Goal: Entertainment & Leisure: Consume media (video, audio)

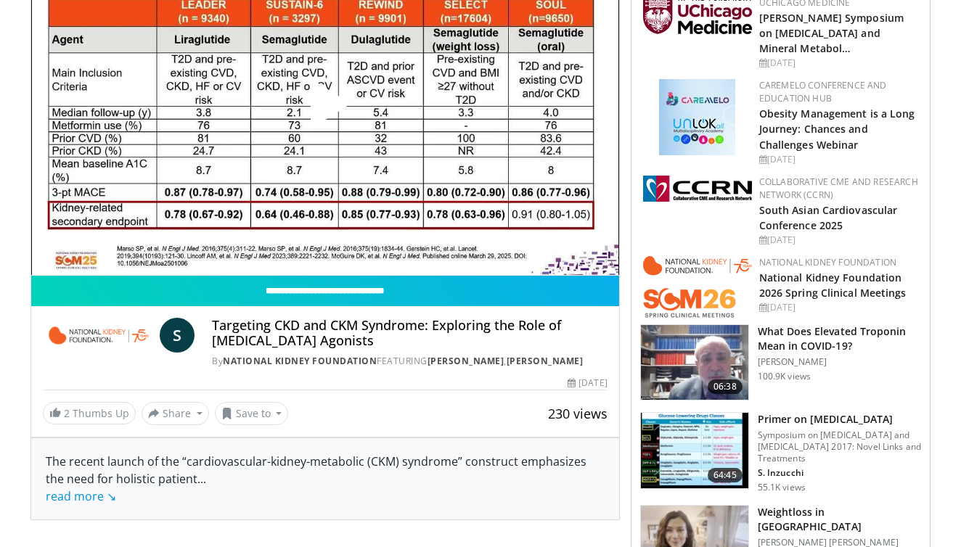
scroll to position [205, 0]
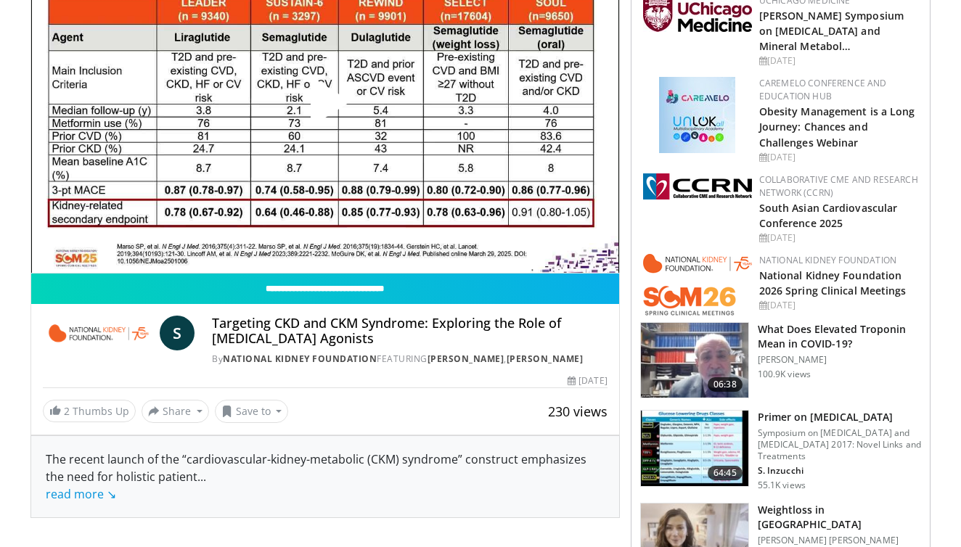
click at [325, 107] on span "Video Player" at bounding box center [325, 107] width 0 height 0
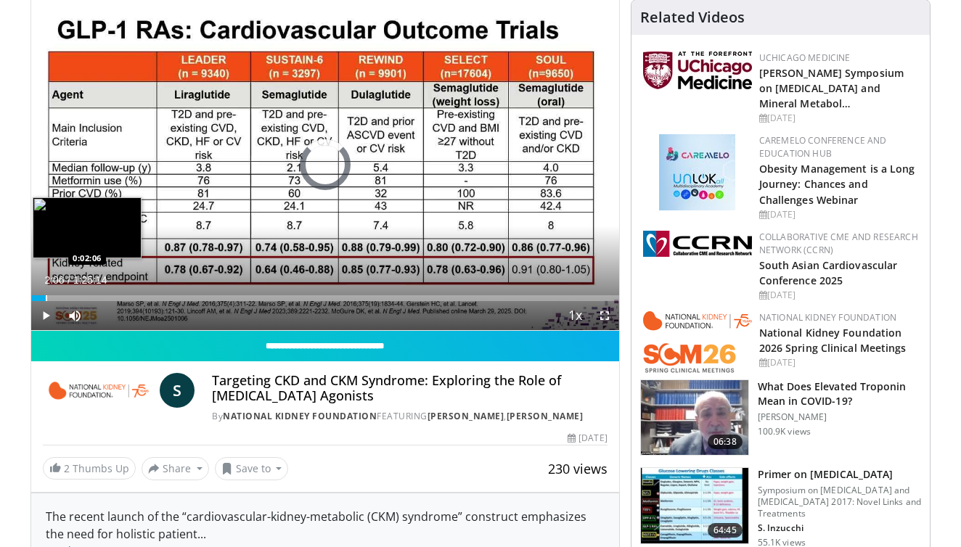
click at [46, 297] on div "Progress Bar" at bounding box center [46, 298] width 1 height 6
click at [76, 295] on div "Loaded : 9.39% 0:02:10 0:06:44" at bounding box center [325, 298] width 588 height 6
click at [98, 298] on div "Progress Bar" at bounding box center [98, 298] width 1 height 6
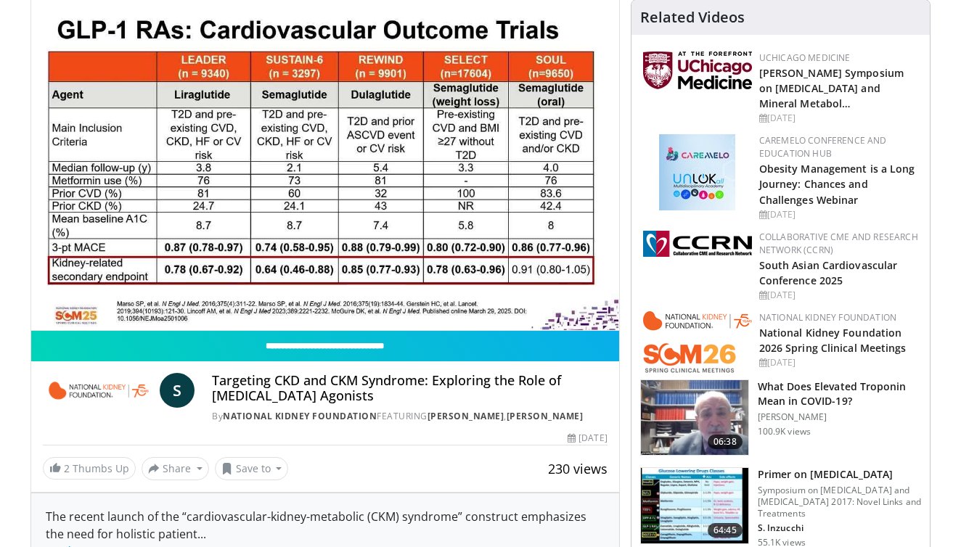
click at [110, 297] on div "10 seconds Tap to unmute" at bounding box center [325, 165] width 588 height 330
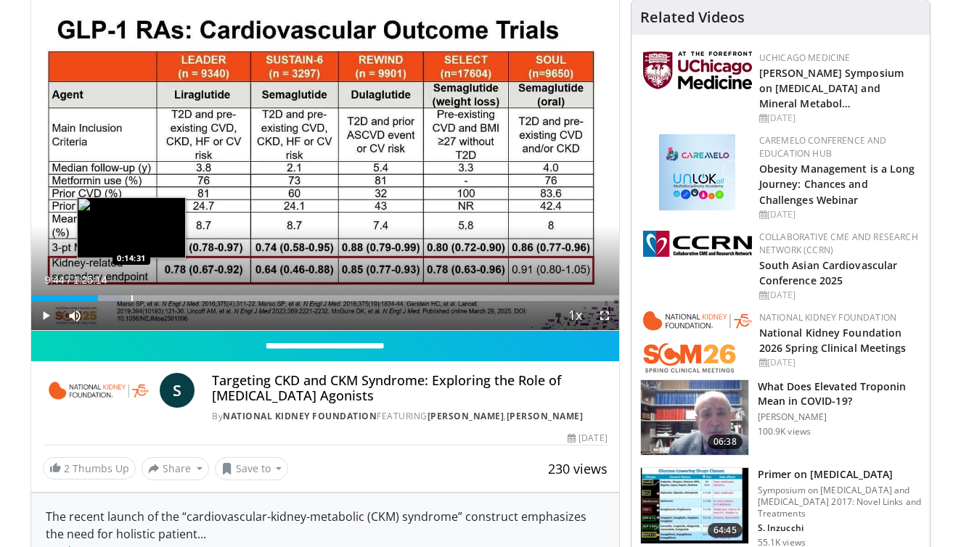
click at [131, 298] on div "Progress Bar" at bounding box center [131, 298] width 1 height 6
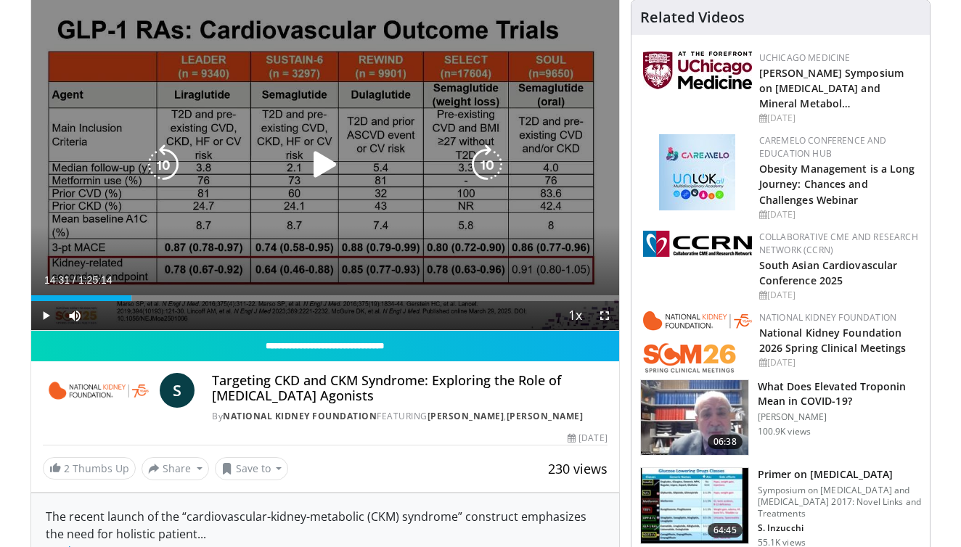
click at [330, 162] on icon "Video Player" at bounding box center [325, 164] width 41 height 41
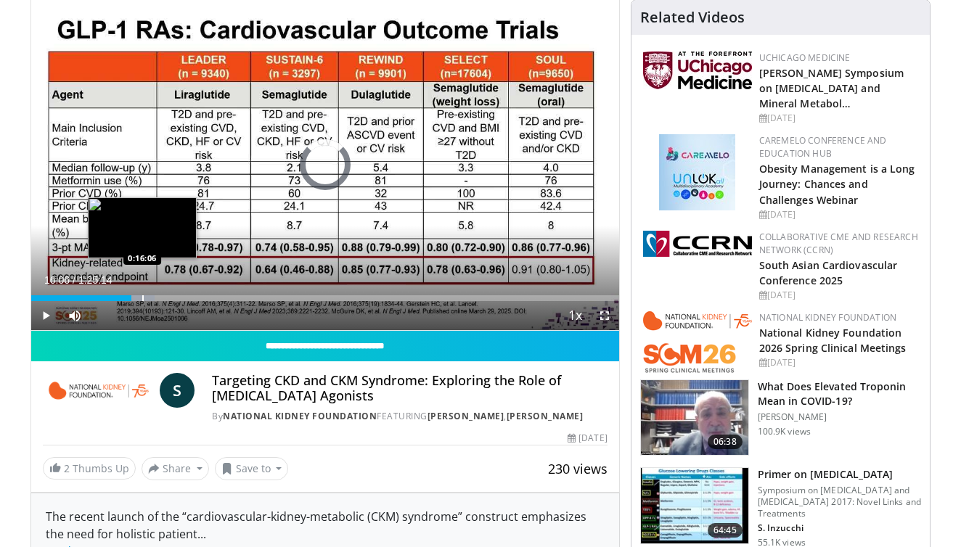
click at [142, 297] on div "Progress Bar" at bounding box center [142, 298] width 1 height 6
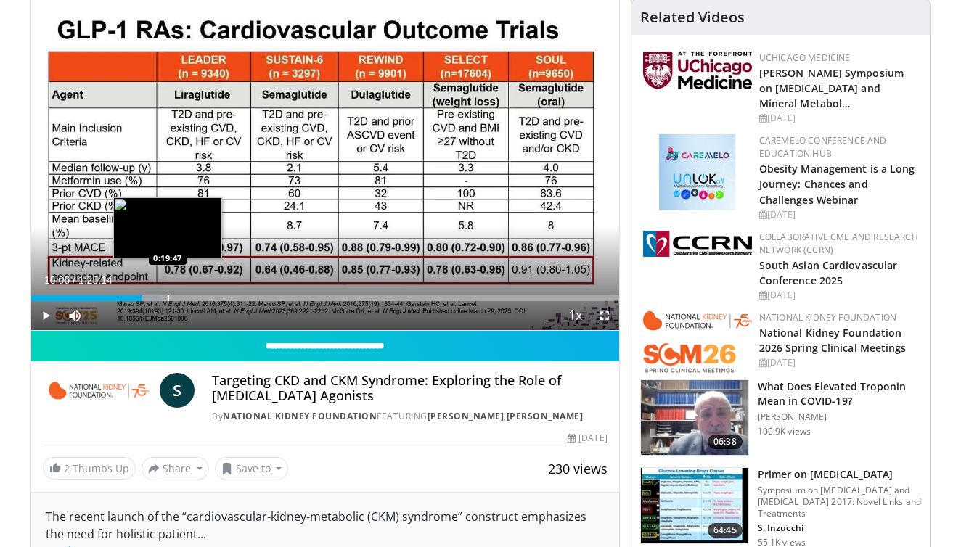
click at [168, 295] on div "Progress Bar" at bounding box center [168, 298] width 1 height 6
click at [162, 295] on div "Progress Bar" at bounding box center [162, 298] width 1 height 6
click at [147, 296] on div "Progress Bar" at bounding box center [145, 298] width 1 height 6
click at [153, 298] on div "Progress Bar" at bounding box center [153, 298] width 1 height 6
click at [163, 296] on div "Progress Bar" at bounding box center [163, 298] width 1 height 6
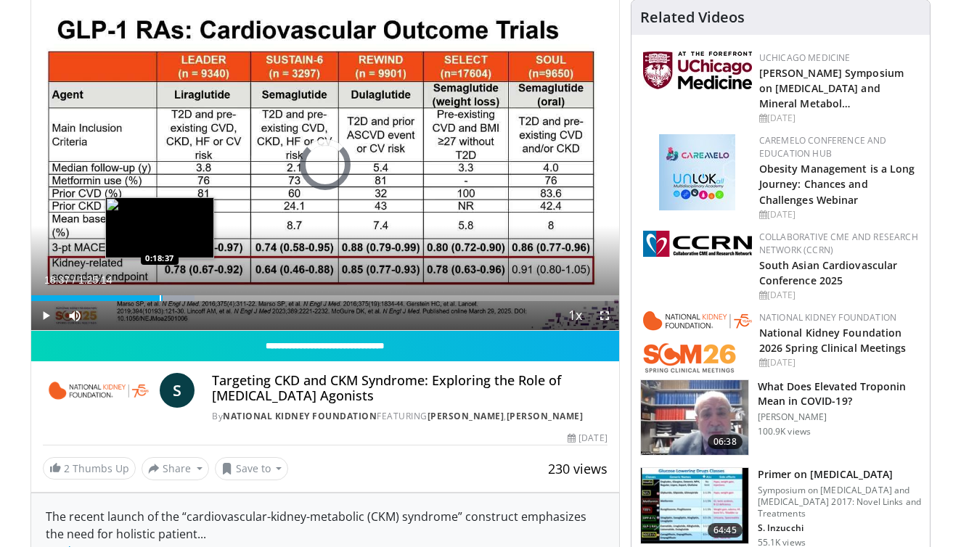
click at [160, 297] on div "Progress Bar" at bounding box center [160, 298] width 1 height 6
click at [156, 298] on div "Progress Bar" at bounding box center [156, 298] width 1 height 6
click at [172, 298] on div "Progress Bar" at bounding box center [172, 298] width 1 height 6
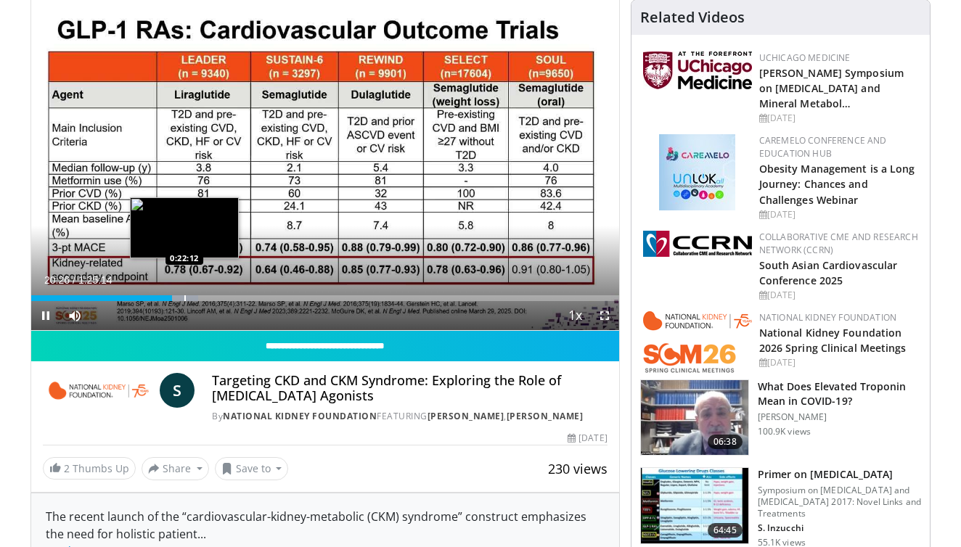
click at [184, 297] on video-js "**********" at bounding box center [325, 165] width 588 height 331
click at [187, 298] on div "Progress Bar" at bounding box center [187, 298] width 1 height 6
click at [202, 300] on div "Progress Bar" at bounding box center [202, 298] width 1 height 6
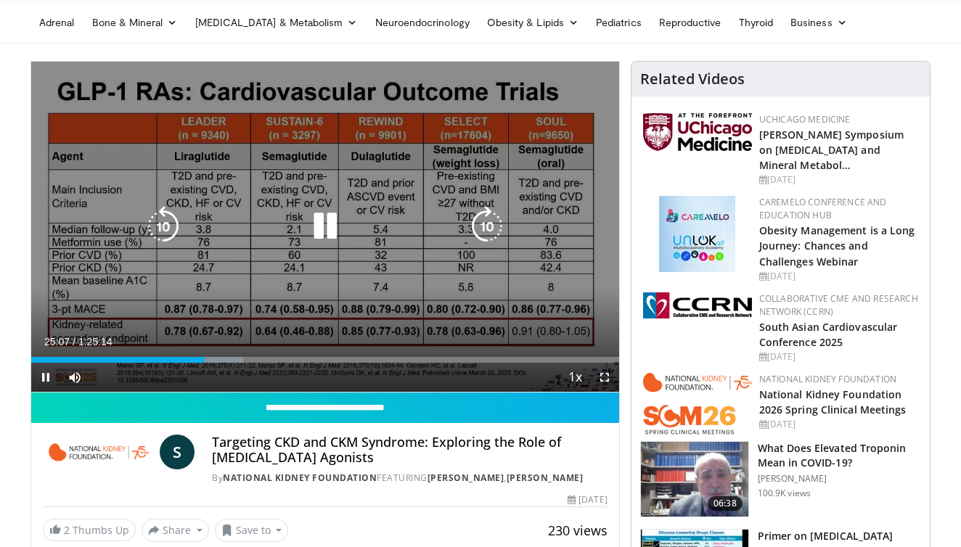
scroll to position [93, 0]
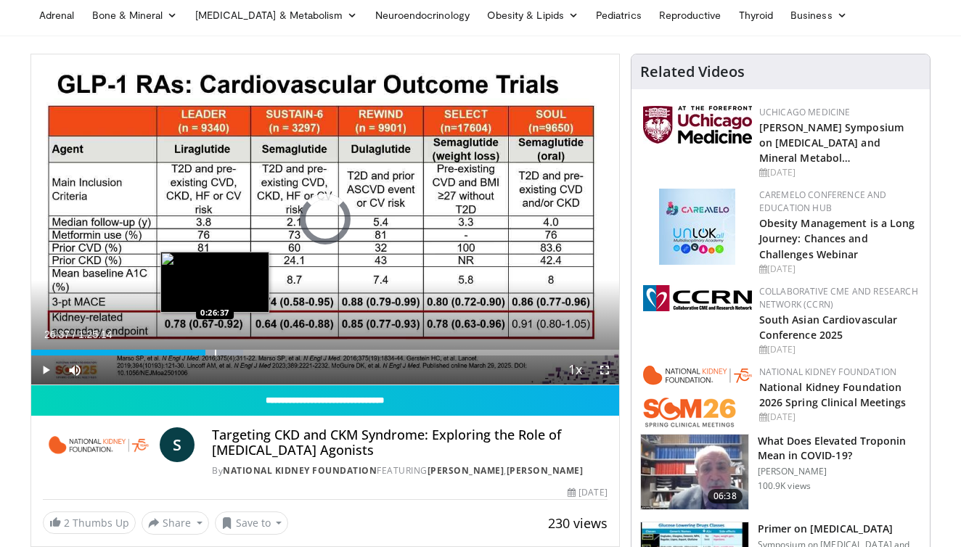
click at [215, 351] on div "Progress Bar" at bounding box center [215, 353] width 1 height 6
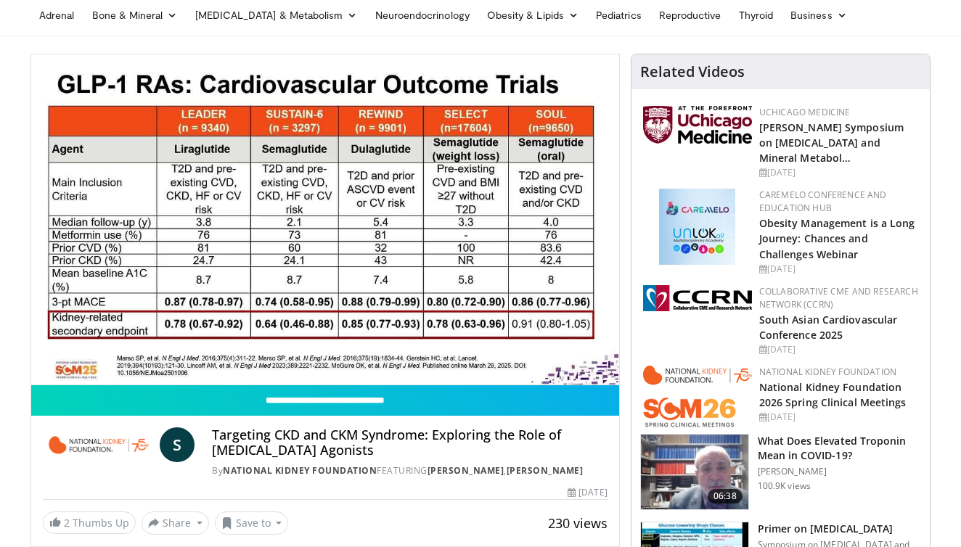
click at [226, 353] on video-js "**********" at bounding box center [325, 219] width 588 height 331
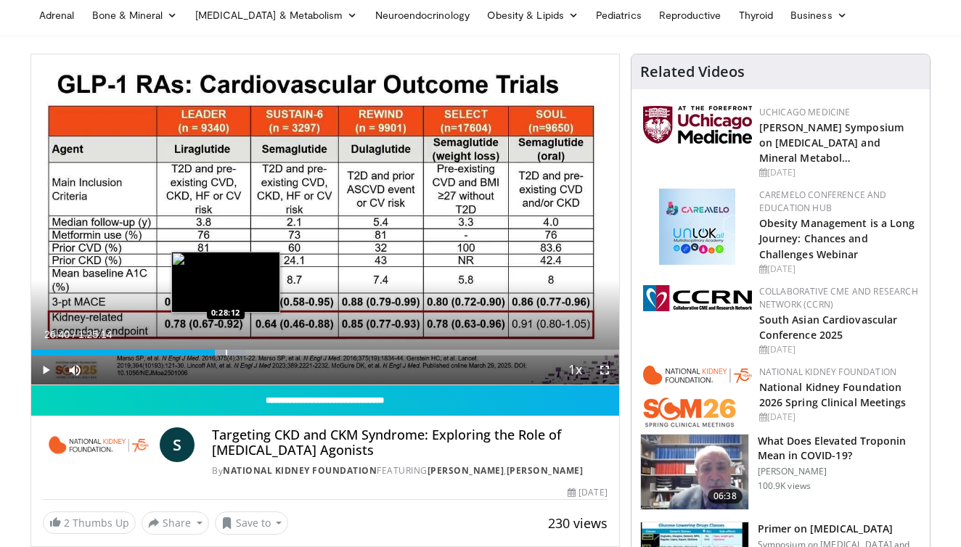
click at [226, 353] on div "Progress Bar" at bounding box center [226, 353] width 1 height 6
click at [236, 351] on div "Progress Bar" at bounding box center [236, 353] width 1 height 6
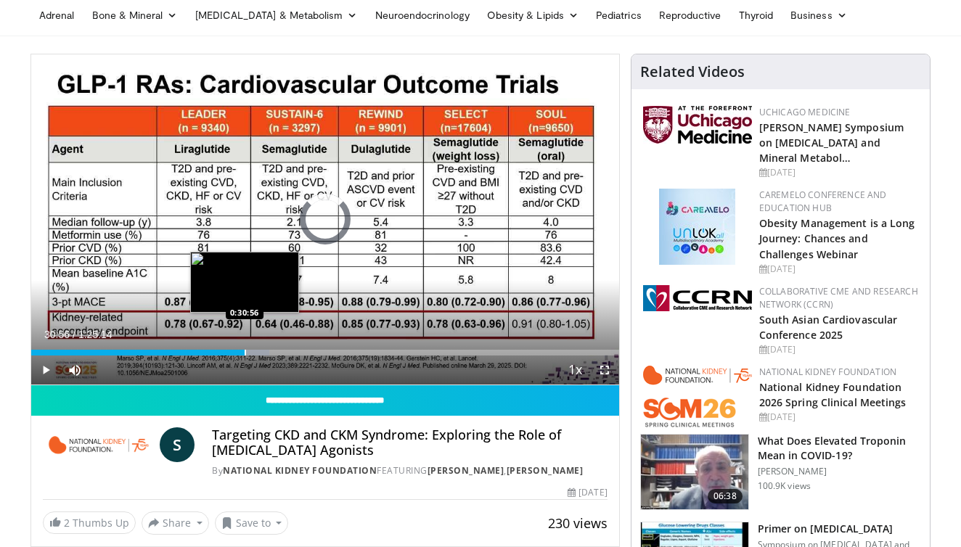
click at [245, 354] on div "Progress Bar" at bounding box center [245, 353] width 1 height 6
click at [241, 353] on div "Progress Bar" at bounding box center [241, 353] width 1 height 6
click at [250, 354] on div "Progress Bar" at bounding box center [250, 353] width 1 height 6
click at [266, 354] on div "Progress Bar" at bounding box center [266, 353] width 1 height 6
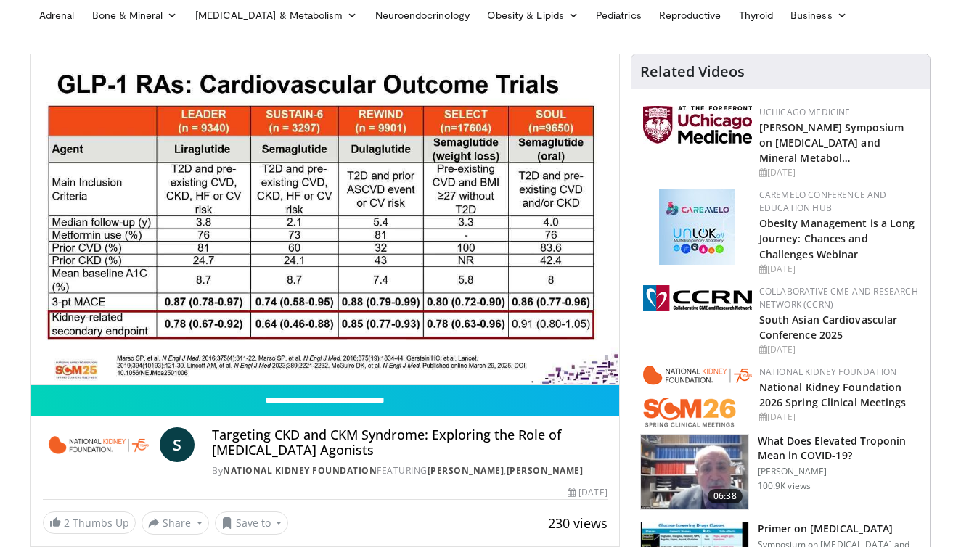
click at [272, 354] on video-js "**********" at bounding box center [325, 219] width 588 height 331
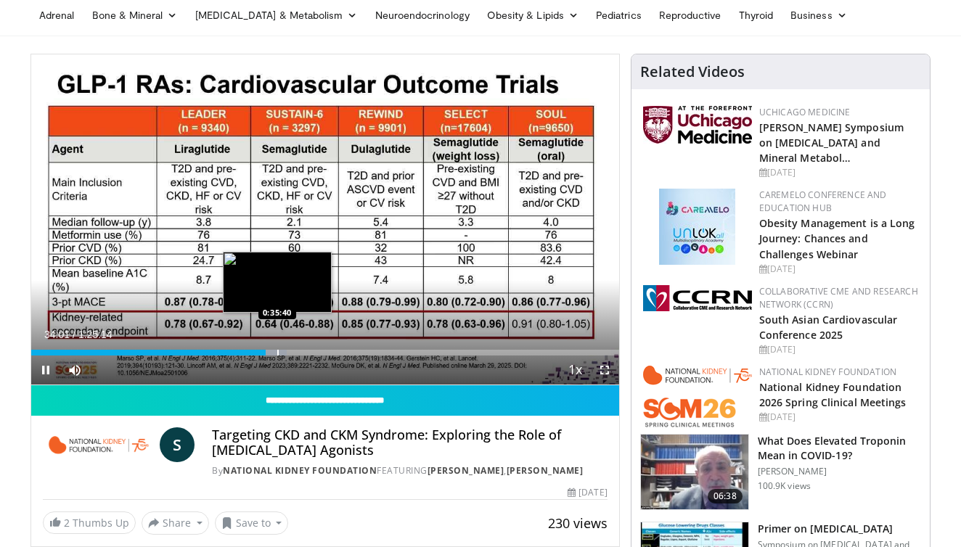
click at [277, 353] on div "Progress Bar" at bounding box center [277, 353] width 1 height 6
click at [292, 351] on div "Progress Bar" at bounding box center [292, 353] width 1 height 6
click at [292, 353] on div "0:38:43" at bounding box center [164, 353] width 267 height 6
click at [283, 351] on div "Progress Bar" at bounding box center [283, 353] width 1 height 6
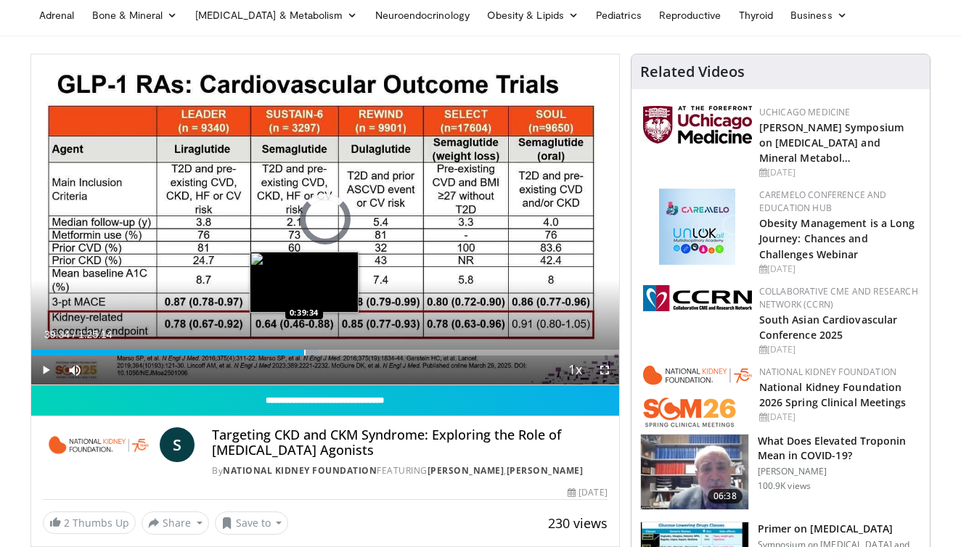
click at [304, 351] on div "Progress Bar" at bounding box center [304, 353] width 1 height 6
click at [314, 350] on div "Loaded : 51.67% 0:41:02 0:41:02" at bounding box center [325, 353] width 588 height 6
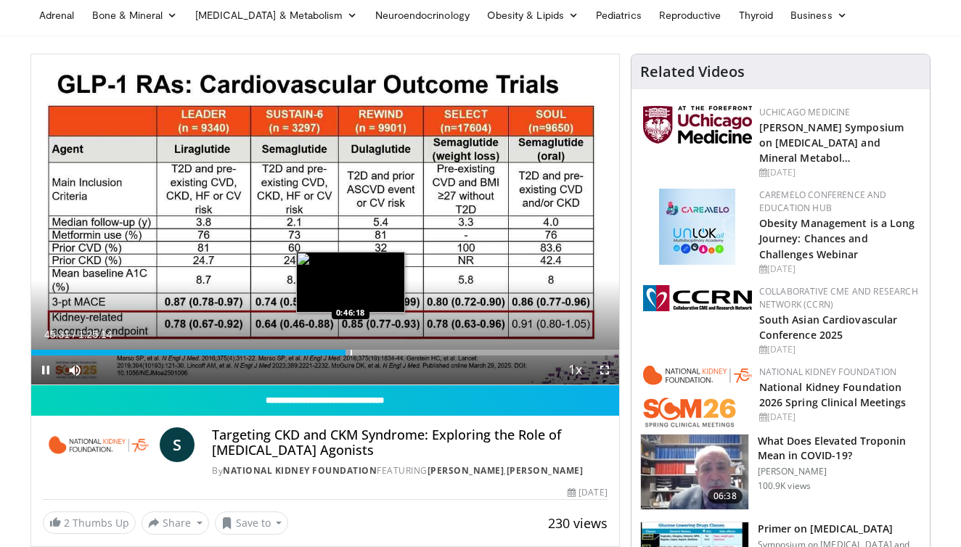
click at [351, 350] on div "Progress Bar" at bounding box center [351, 353] width 1 height 6
click at [353, 353] on div "Progress Bar" at bounding box center [353, 353] width 1 height 6
click at [361, 351] on div "Progress Bar" at bounding box center [361, 353] width 1 height 6
click at [360, 355] on div "Progress Bar" at bounding box center [360, 353] width 1 height 6
click at [381, 353] on div "Progress Bar" at bounding box center [380, 353] width 1 height 6
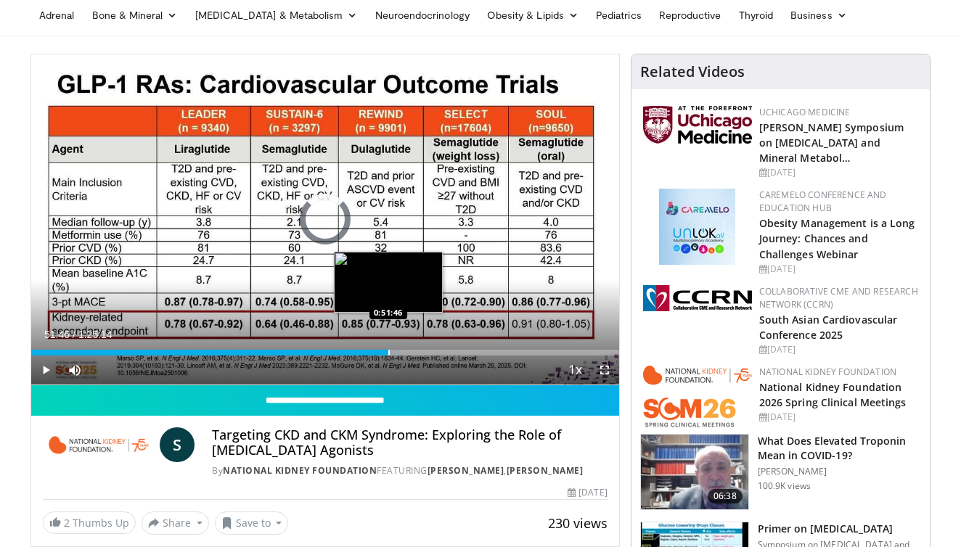
click at [388, 353] on div "Progress Bar" at bounding box center [388, 353] width 1 height 6
click at [395, 353] on div "Progress Bar" at bounding box center [406, 353] width 42 height 6
click at [400, 345] on div "Loaded : 68.11% 0:53:27 0:53:27" at bounding box center [325, 349] width 588 height 14
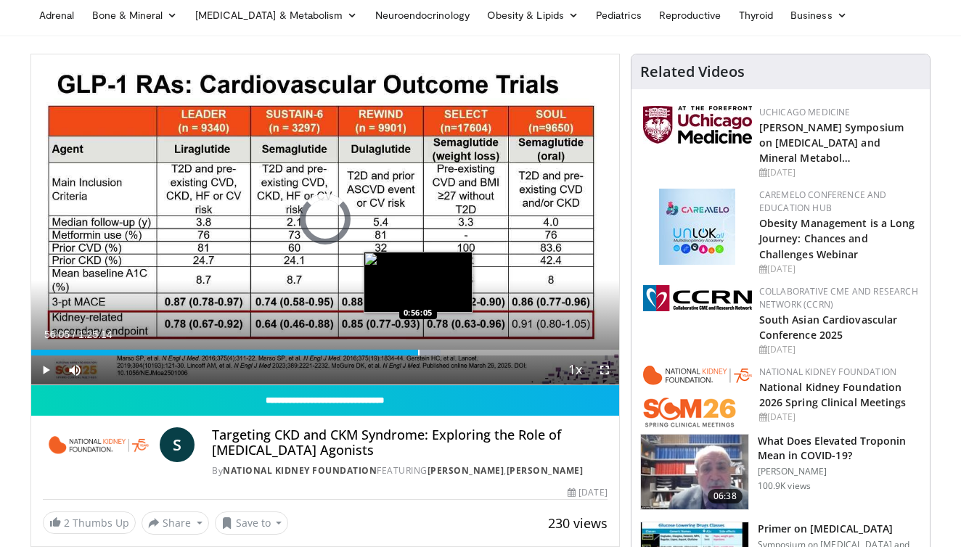
click at [418, 347] on div "Loaded : 69.62% 0:56:05 0:56:05" at bounding box center [325, 349] width 588 height 14
click at [427, 350] on div "Progress Bar" at bounding box center [427, 353] width 1 height 6
click at [433, 350] on div "Progress Bar" at bounding box center [433, 353] width 1 height 6
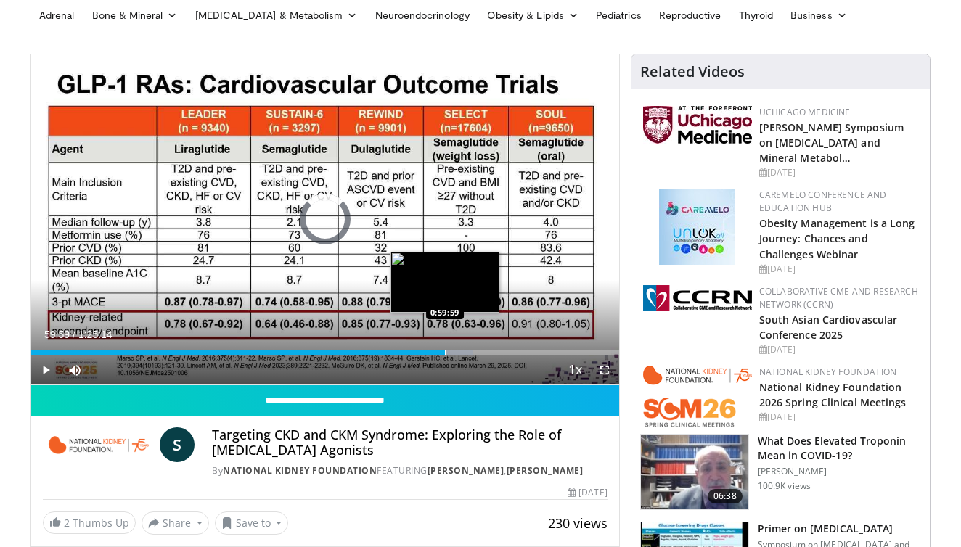
click at [445, 350] on div "Progress Bar" at bounding box center [445, 353] width 1 height 6
click at [458, 350] on div "Progress Bar" at bounding box center [458, 353] width 1 height 6
click at [471, 352] on div "Progress Bar" at bounding box center [471, 353] width 1 height 6
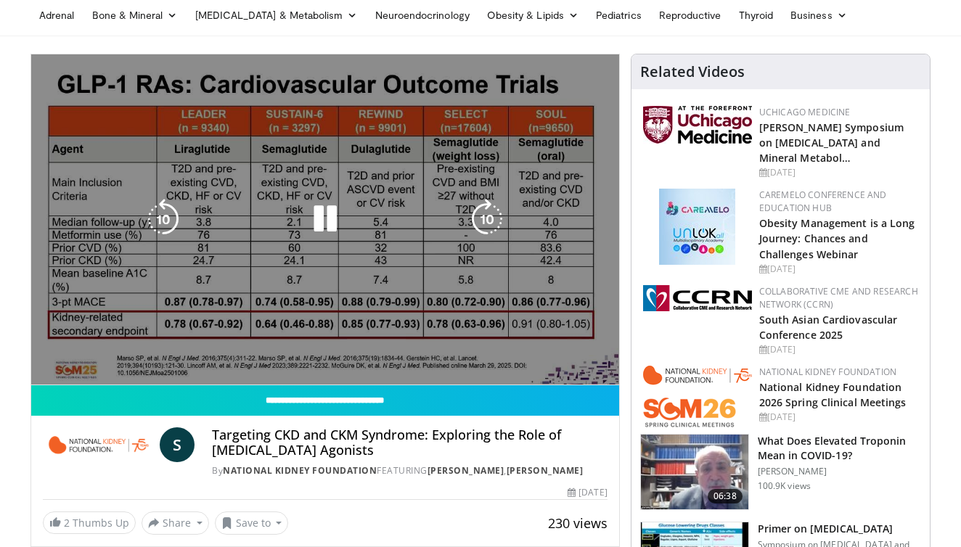
click at [483, 351] on video-js "**********" at bounding box center [325, 219] width 588 height 331
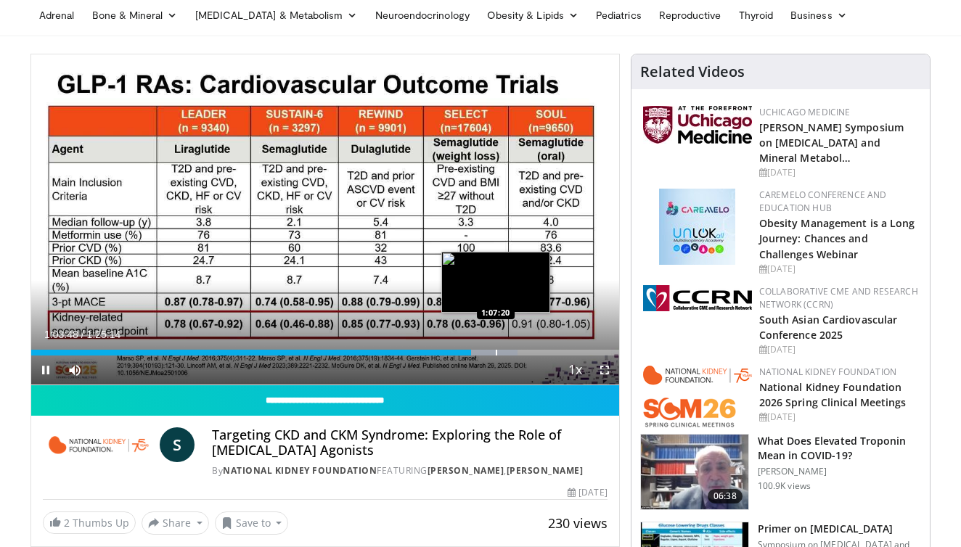
click at [496, 350] on div "Progress Bar" at bounding box center [496, 353] width 1 height 6
click at [491, 354] on div "Progress Bar" at bounding box center [491, 353] width 1 height 6
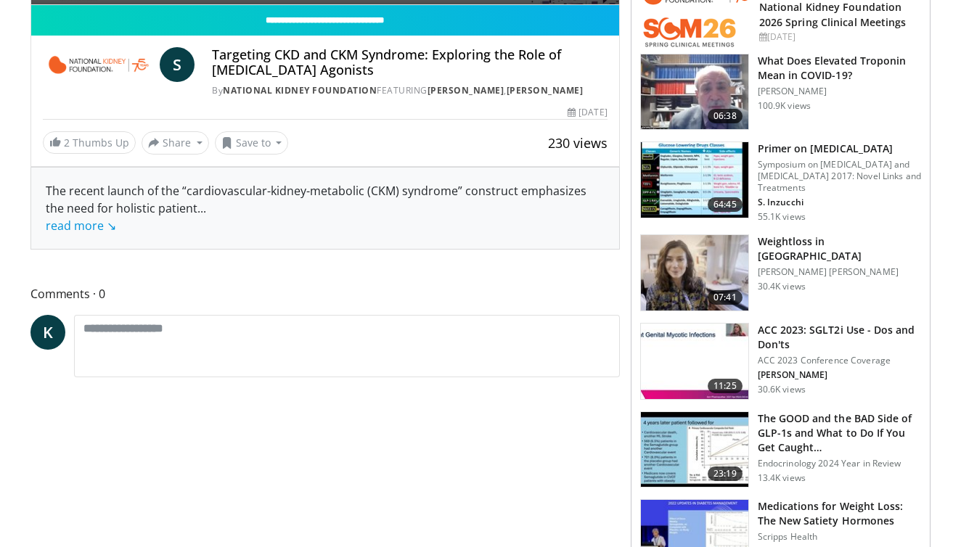
scroll to position [478, 0]
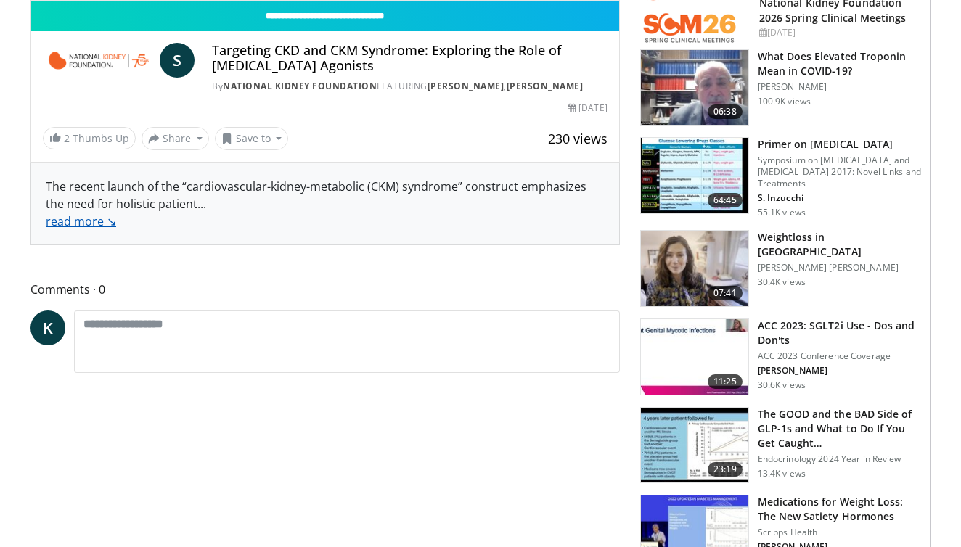
click at [70, 229] on link "read more ↘" at bounding box center [81, 221] width 70 height 16
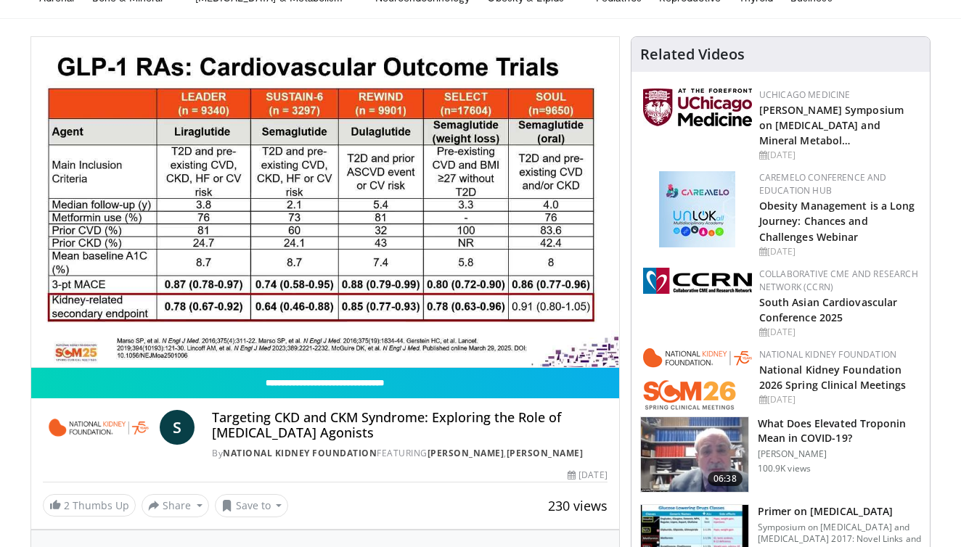
scroll to position [85, 0]
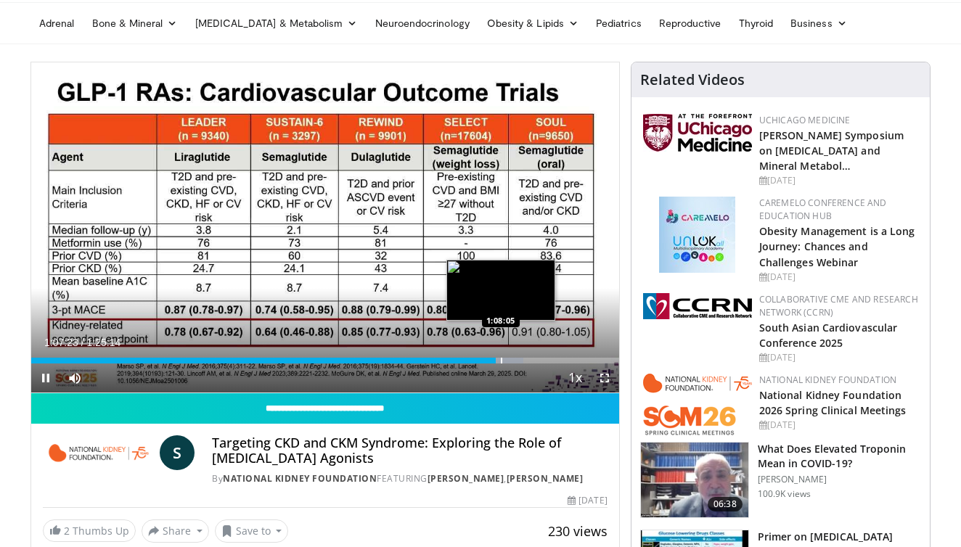
click at [501, 361] on div "Progress Bar" at bounding box center [501, 361] width 1 height 6
click at [509, 358] on div "Progress Bar" at bounding box center [509, 361] width 1 height 6
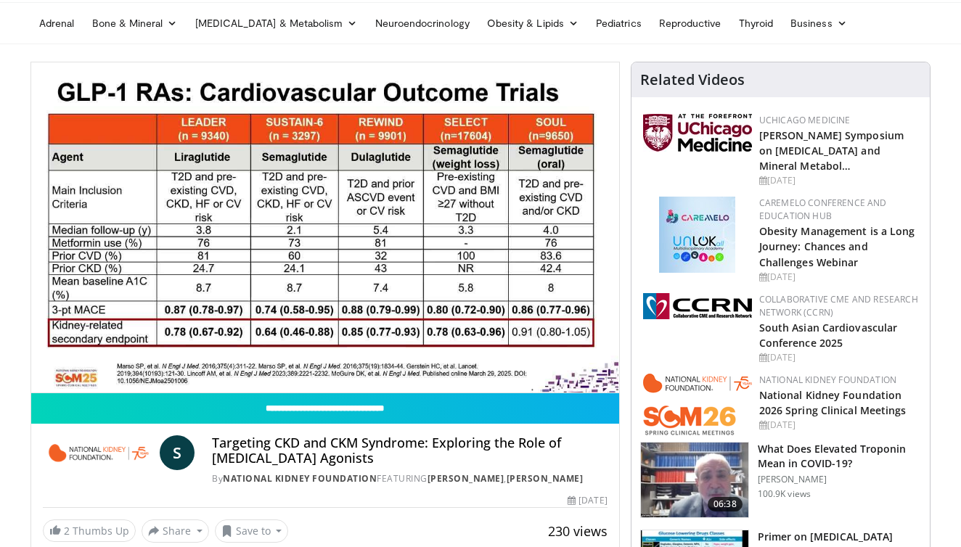
click at [518, 358] on video-js "**********" at bounding box center [325, 227] width 588 height 331
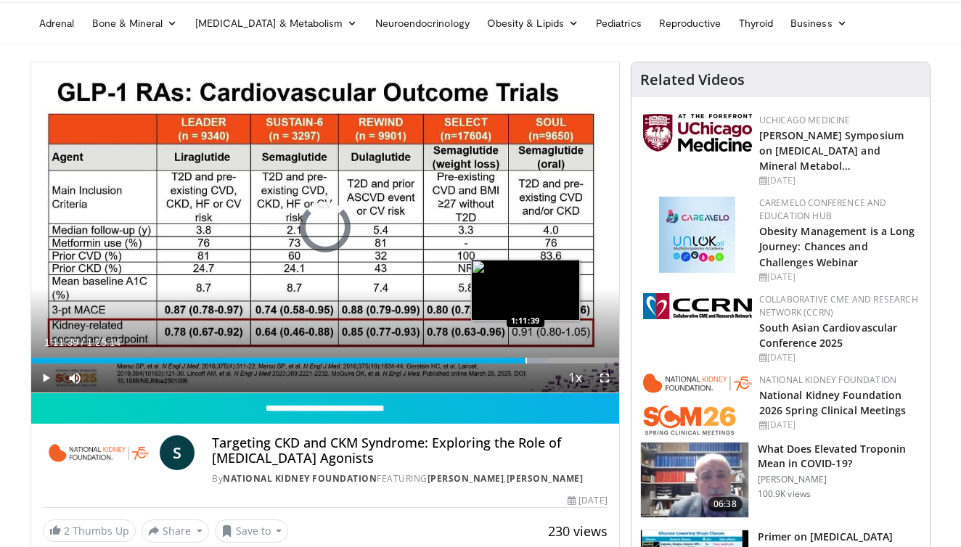
click at [525, 358] on div "Progress Bar" at bounding box center [525, 361] width 1 height 6
click at [542, 359] on div "Progress Bar" at bounding box center [542, 361] width 1 height 6
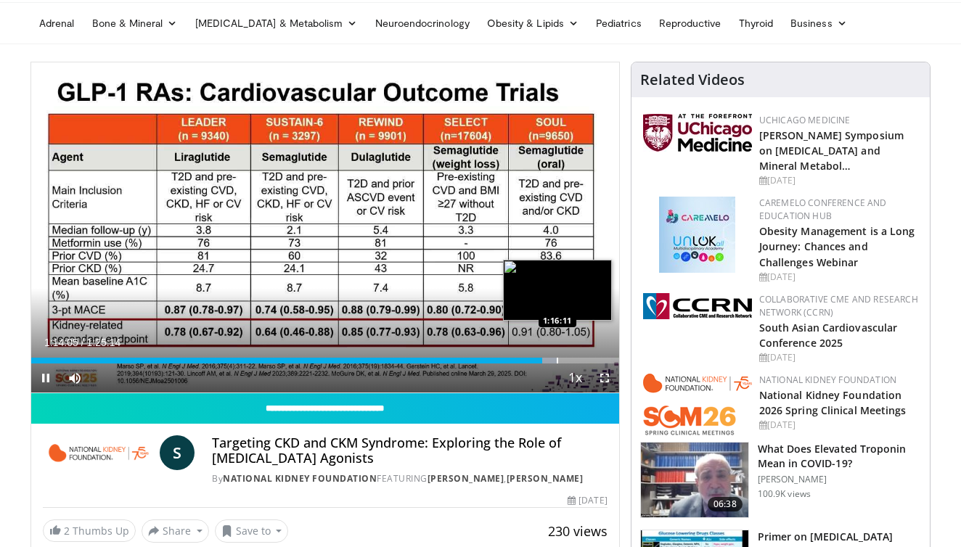
click at [557, 361] on div "Progress Bar" at bounding box center [557, 361] width 1 height 6
click at [585, 359] on div "Progress Bar" at bounding box center [585, 361] width 1 height 6
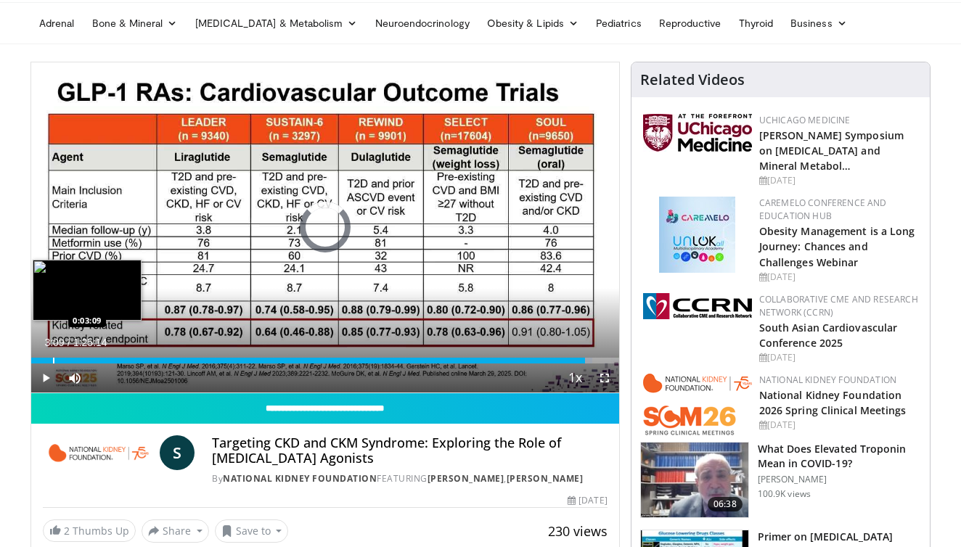
click at [53, 361] on div "Progress Bar" at bounding box center [53, 361] width 1 height 6
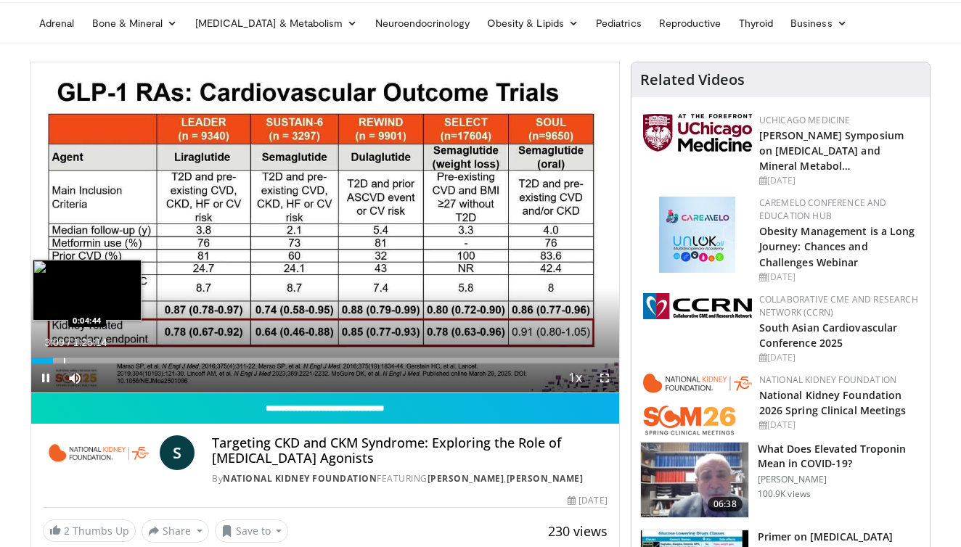
click at [64, 361] on div "Progress Bar" at bounding box center [64, 361] width 1 height 6
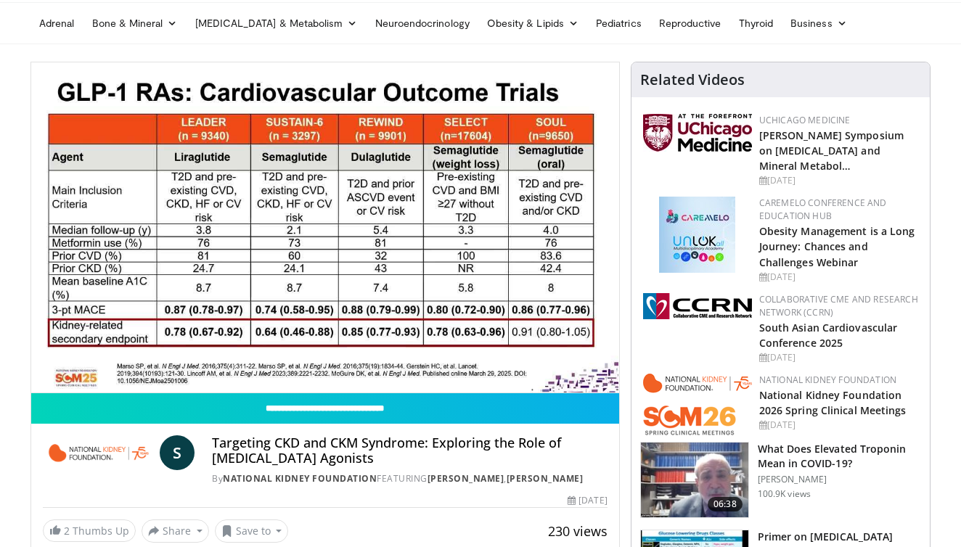
click at [81, 361] on video-js "**********" at bounding box center [325, 227] width 588 height 331
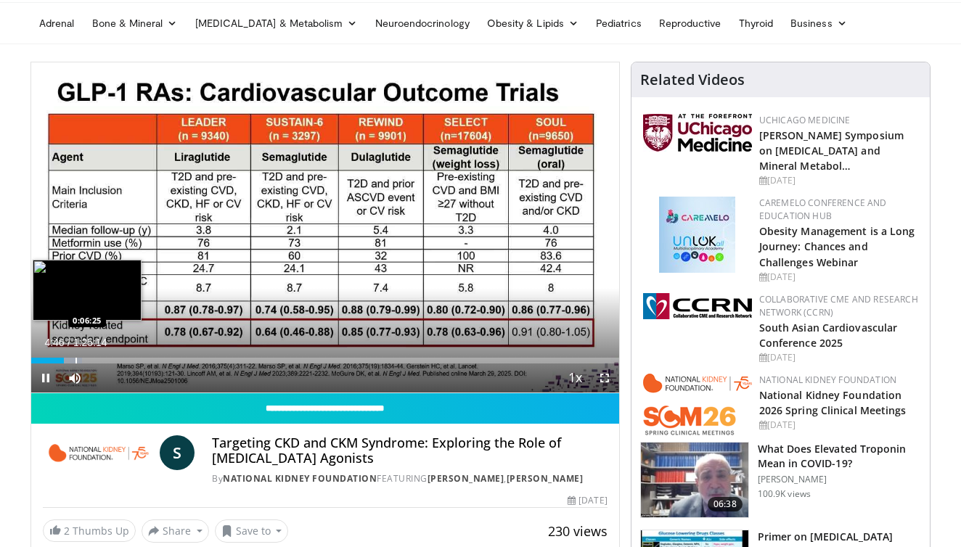
click at [75, 359] on div "Progress Bar" at bounding box center [75, 361] width 1 height 6
click at [88, 359] on div "Progress Bar" at bounding box center [88, 361] width 1 height 6
click at [94, 358] on div "Progress Bar" at bounding box center [94, 361] width 1 height 6
click at [112, 358] on div "Progress Bar" at bounding box center [111, 361] width 1 height 6
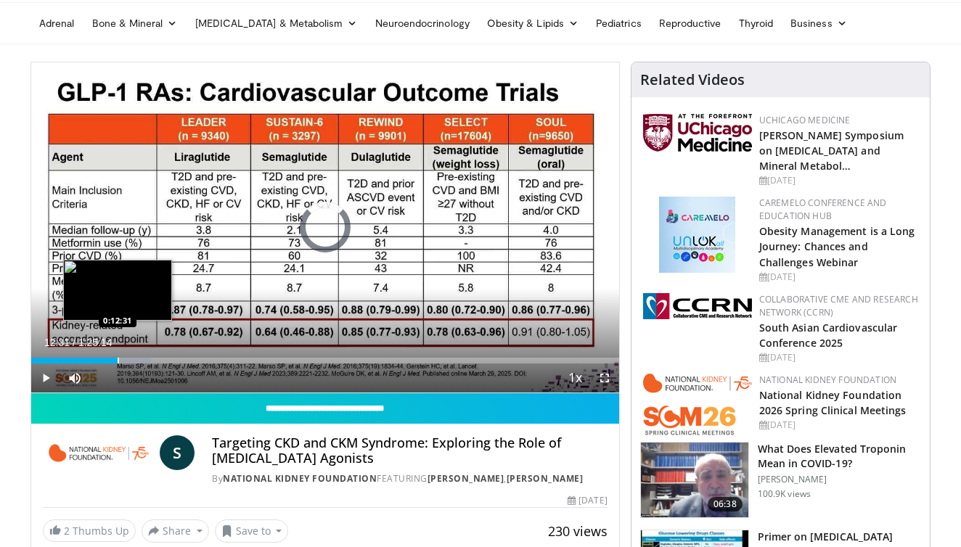
click at [118, 360] on div "Progress Bar" at bounding box center [118, 361] width 1 height 6
click at [126, 360] on div "Progress Bar" at bounding box center [126, 361] width 1 height 6
click at [132, 360] on div "Progress Bar" at bounding box center [132, 361] width 1 height 6
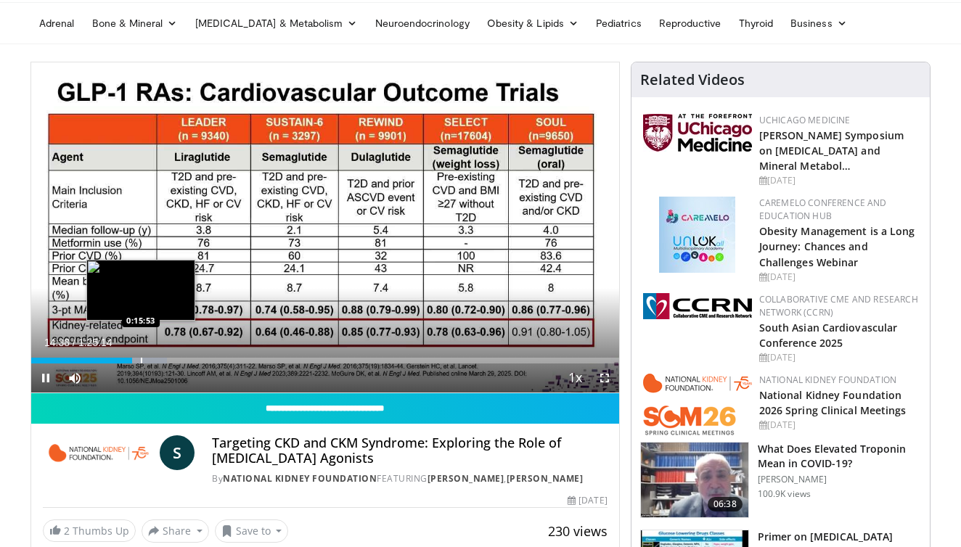
click at [141, 360] on div "Progress Bar" at bounding box center [141, 361] width 1 height 6
click at [149, 359] on div "Progress Bar" at bounding box center [149, 361] width 1 height 6
click at [155, 360] on div "Progress Bar" at bounding box center [155, 361] width 1 height 6
click at [158, 359] on div "Progress Bar" at bounding box center [158, 361] width 1 height 6
click at [160, 359] on div "Progress Bar" at bounding box center [160, 361] width 1 height 6
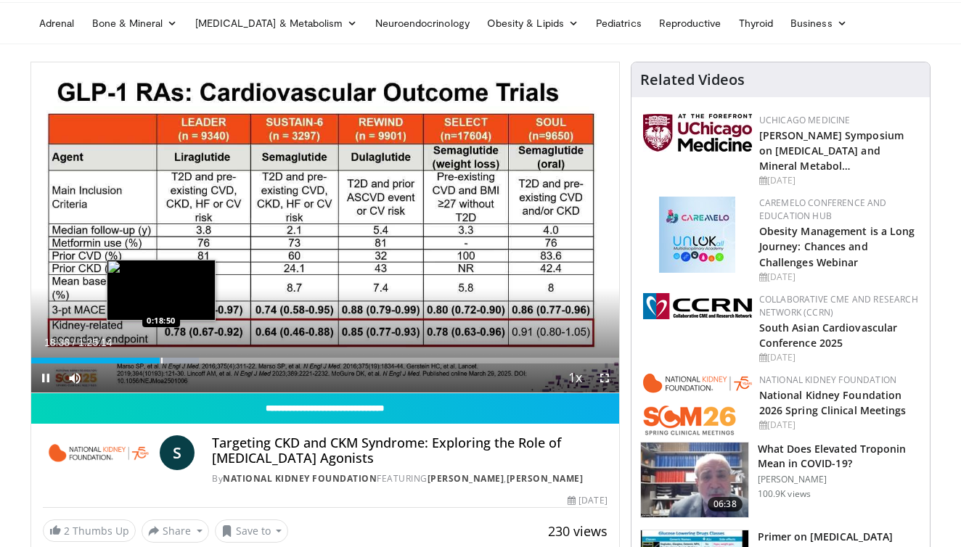
click at [161, 359] on div "Progress Bar" at bounding box center [161, 361] width 1 height 6
click at [167, 359] on div "Progress Bar" at bounding box center [167, 361] width 1 height 6
click at [164, 359] on div "10 seconds Tap to unmute" at bounding box center [325, 227] width 588 height 330
click at [161, 361] on div "Progress Bar" at bounding box center [161, 361] width 1 height 6
click at [156, 363] on div "Progress Bar" at bounding box center [156, 361] width 1 height 6
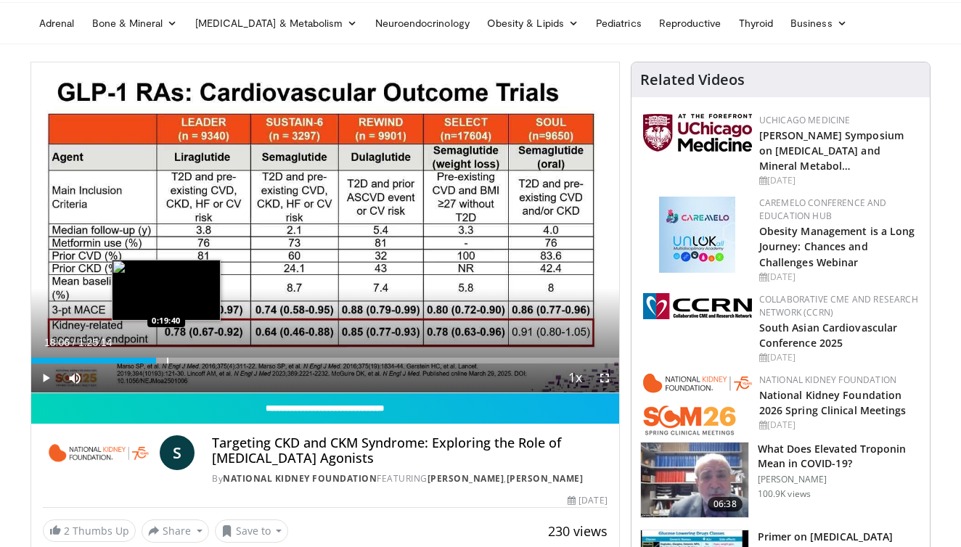
click at [167, 360] on div "Progress Bar" at bounding box center [167, 361] width 1 height 6
click at [176, 359] on div "Progress Bar" at bounding box center [176, 361] width 1 height 6
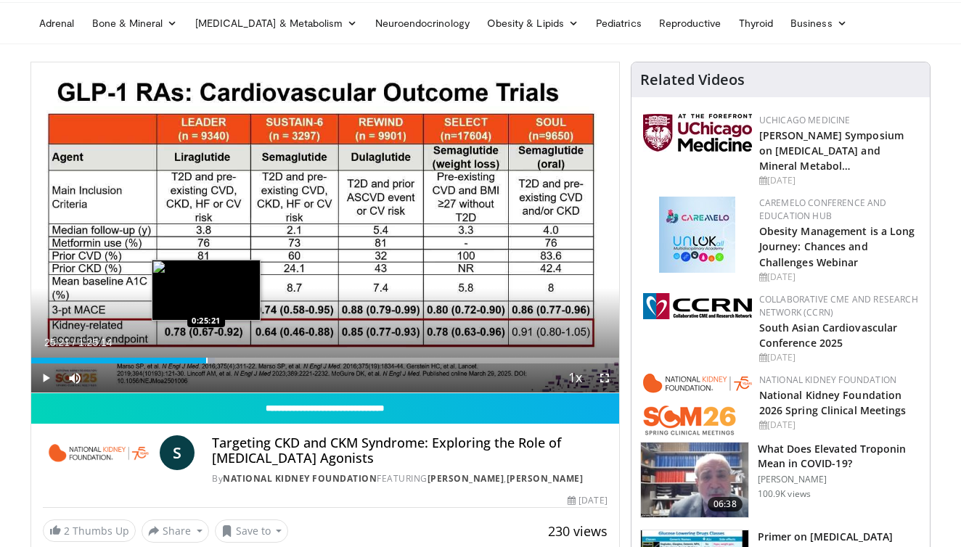
click at [206, 362] on div "Progress Bar" at bounding box center [206, 361] width 1 height 6
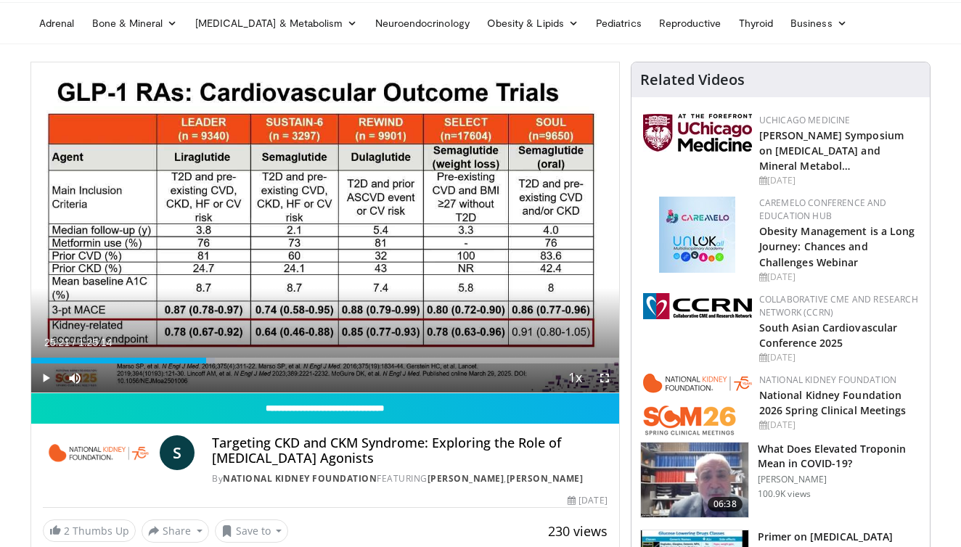
click at [221, 366] on div "Current Time 25:21 / Duration 1:25:14 Play Skip Backward Skip Forward Mute 0% L…" at bounding box center [325, 378] width 588 height 29
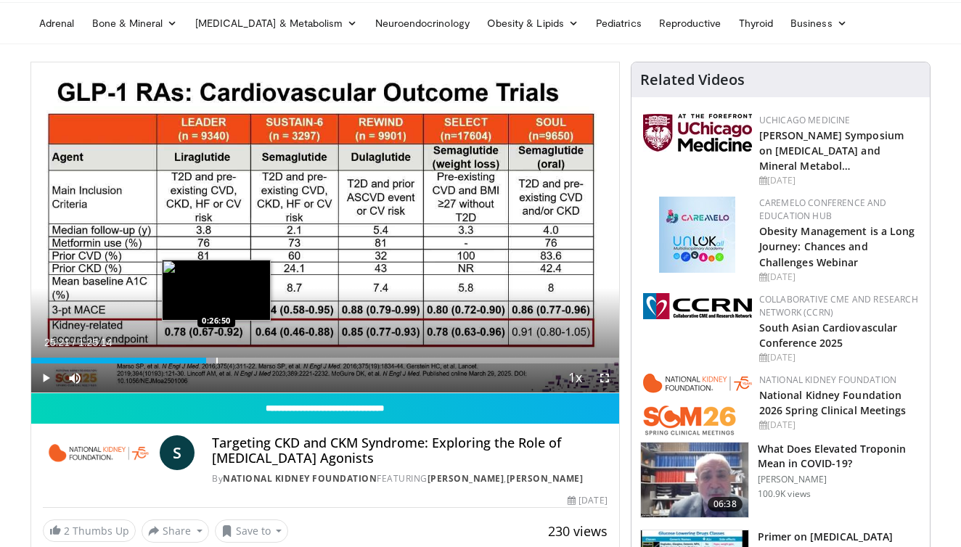
click at [216, 358] on div "Progress Bar" at bounding box center [216, 361] width 1 height 6
click at [226, 358] on div "Progress Bar" at bounding box center [226, 361] width 1 height 6
click at [234, 359] on div "Progress Bar" at bounding box center [234, 361] width 1 height 6
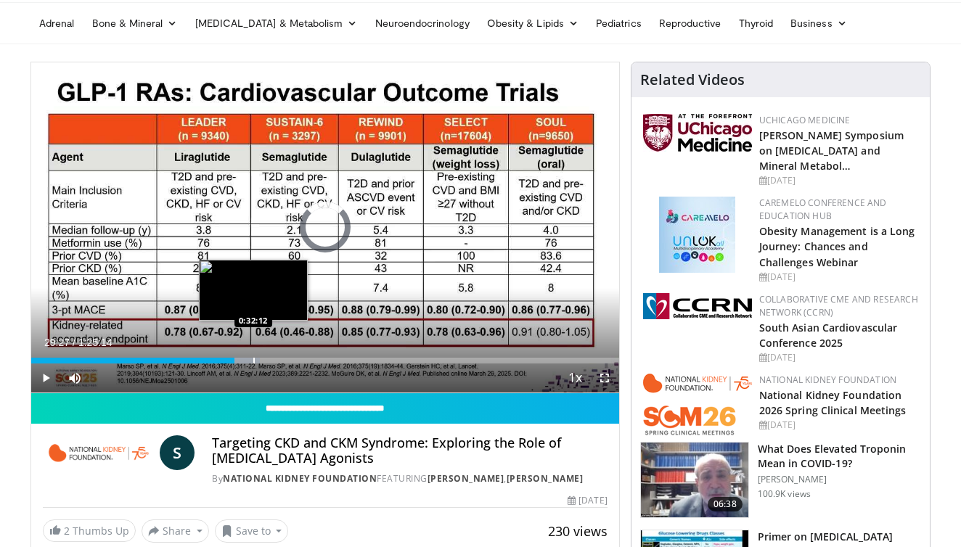
click at [253, 358] on div "Progress Bar" at bounding box center [253, 361] width 1 height 6
click at [246, 359] on div "Progress Bar" at bounding box center [246, 361] width 1 height 6
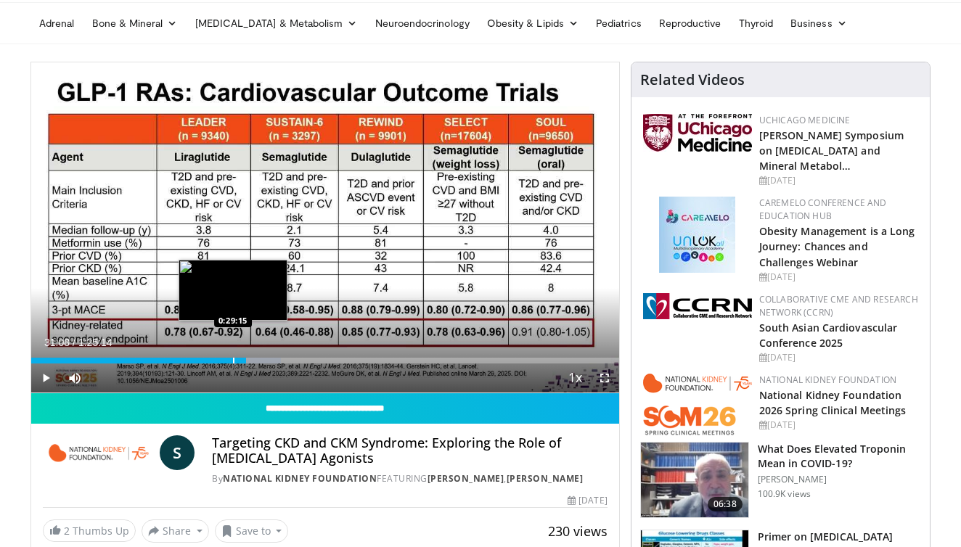
click at [232, 359] on div "Loaded : 42.47% 0:31:08 0:29:15" at bounding box center [325, 361] width 588 height 6
click at [237, 359] on div "Progress Bar" at bounding box center [237, 361] width 1 height 6
click at [242, 359] on div "Progress Bar" at bounding box center [241, 361] width 1 height 6
click at [244, 360] on div "Progress Bar" at bounding box center [244, 361] width 1 height 6
click at [255, 359] on div "Progress Bar" at bounding box center [255, 361] width 1 height 6
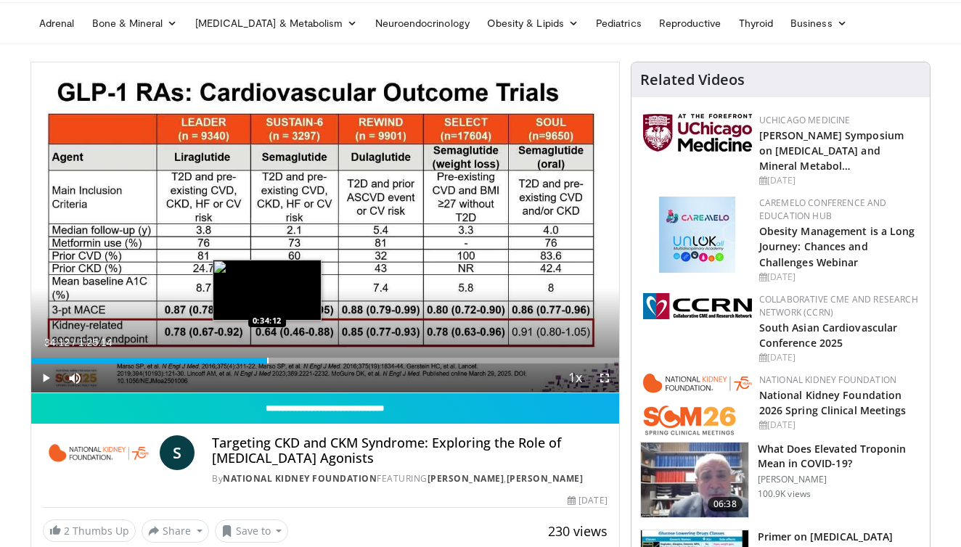
click at [267, 360] on div "Progress Bar" at bounding box center [267, 361] width 1 height 6
click at [274, 360] on div "Progress Bar" at bounding box center [274, 361] width 1 height 6
click at [277, 361] on div "Progress Bar" at bounding box center [277, 361] width 1 height 6
click at [285, 361] on div "Progress Bar" at bounding box center [284, 361] width 1 height 6
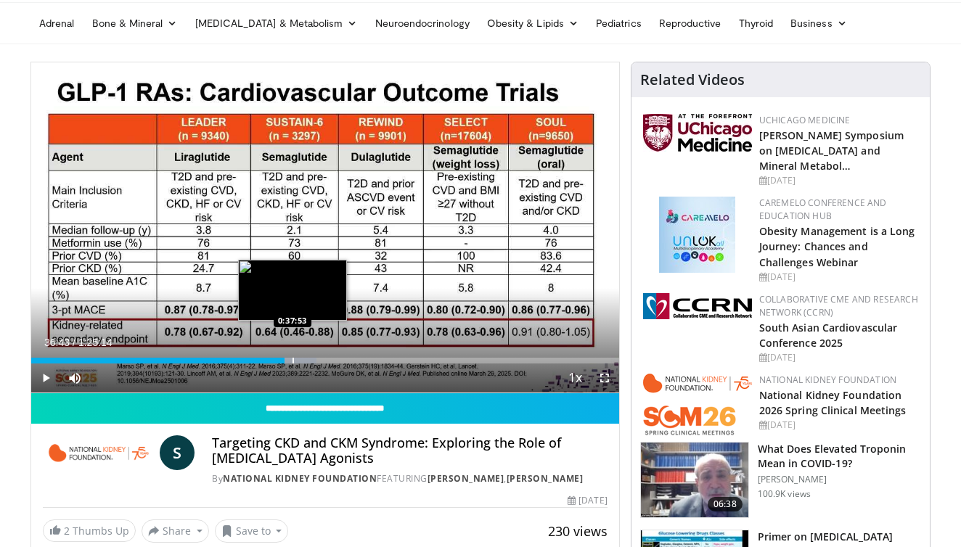
click at [292, 361] on div "Progress Bar" at bounding box center [292, 361] width 1 height 6
click at [306, 363] on div "Progress Bar" at bounding box center [306, 361] width 1 height 6
click at [303, 362] on div "Progress Bar" at bounding box center [303, 361] width 1 height 6
click at [297, 362] on div "0:39:21" at bounding box center [166, 361] width 271 height 6
click at [308, 362] on div "Progress Bar" at bounding box center [307, 361] width 1 height 6
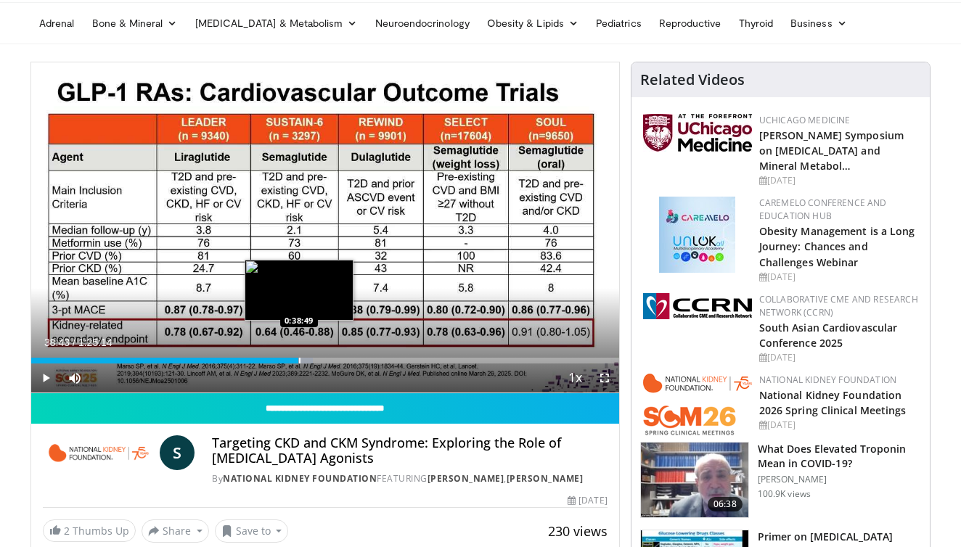
click at [298, 362] on div "Loaded : 47.95% 0:38:43 0:38:49" at bounding box center [325, 361] width 588 height 6
click at [303, 363] on div "Progress Bar" at bounding box center [303, 361] width 1 height 6
click at [306, 363] on div "Progress Bar" at bounding box center [306, 361] width 1 height 6
click at [311, 363] on div "Progress Bar" at bounding box center [311, 361] width 1 height 6
click at [316, 363] on div "Progress Bar" at bounding box center [315, 361] width 1 height 6
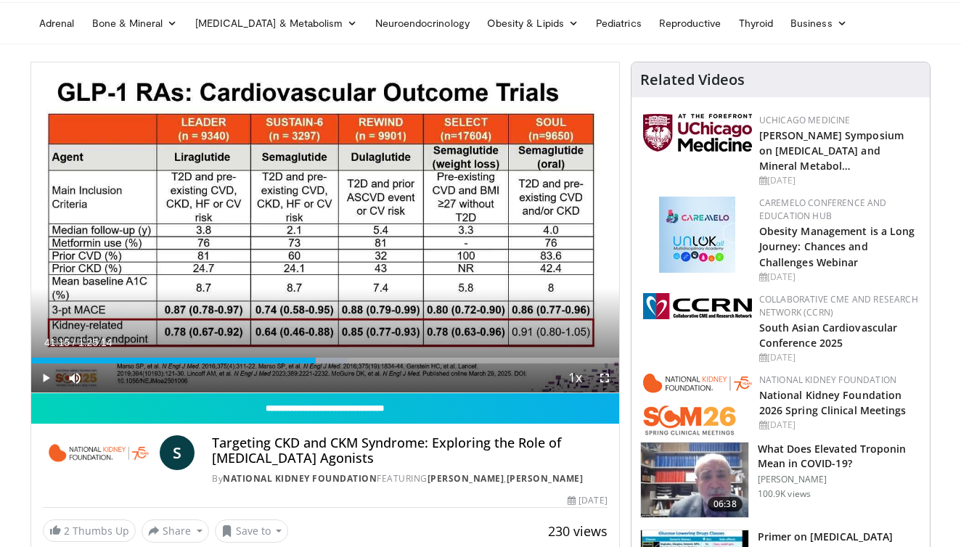
click at [322, 364] on div "Current Time 41:15 / Duration 1:25:14 Play Skip Backward Skip Forward Mute 0% L…" at bounding box center [325, 378] width 588 height 29
click at [324, 364] on div "Current Time 41:15 / Duration 1:25:14 Play Skip Backward Skip Forward Mute 0% L…" at bounding box center [325, 378] width 588 height 29
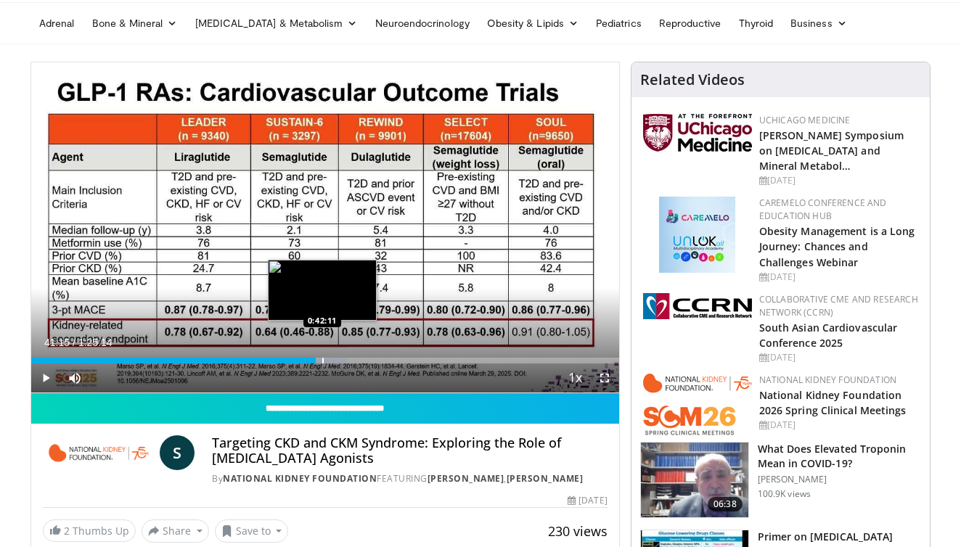
click at [322, 362] on div "Progress Bar" at bounding box center [322, 361] width 1 height 6
click at [327, 363] on div "Progress Bar" at bounding box center [327, 361] width 1 height 6
click at [330, 362] on div "Progress Bar" at bounding box center [330, 361] width 1 height 6
click at [332, 359] on div "Progress Bar" at bounding box center [332, 361] width 1 height 6
click at [336, 360] on div "Progress Bar" at bounding box center [336, 361] width 1 height 6
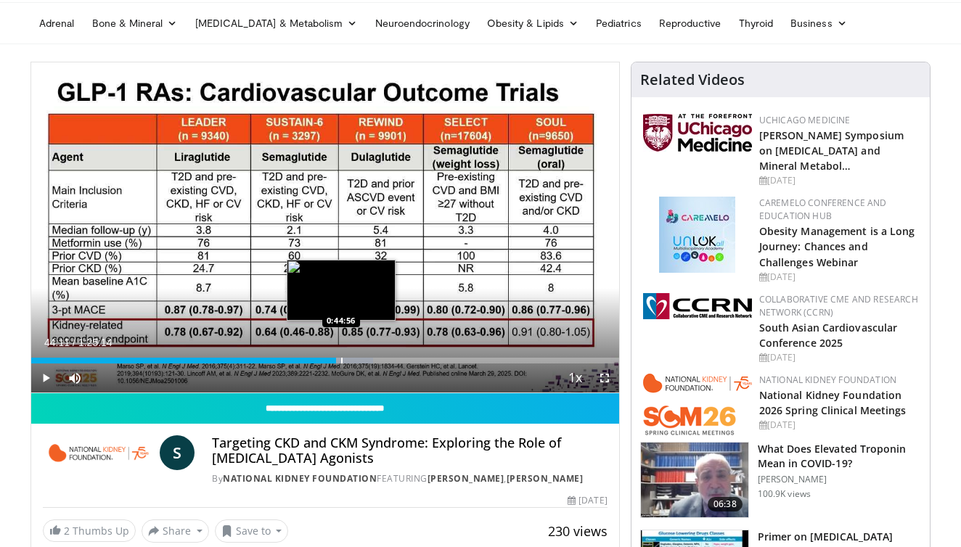
click at [341, 359] on div "Progress Bar" at bounding box center [341, 361] width 1 height 6
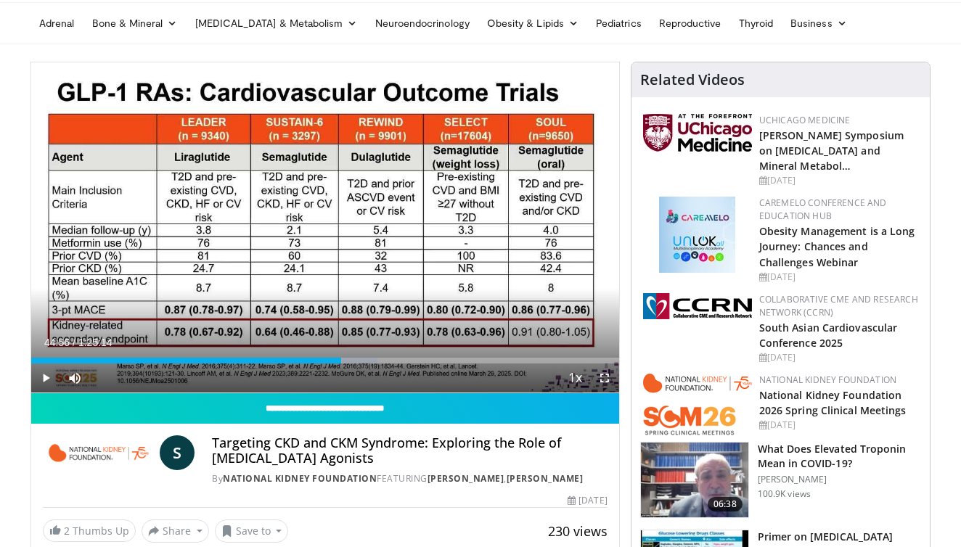
click at [343, 364] on div "Current Time 44:56 / Duration 1:25:14 Play Skip Backward Skip Forward Mute 0% L…" at bounding box center [325, 378] width 588 height 29
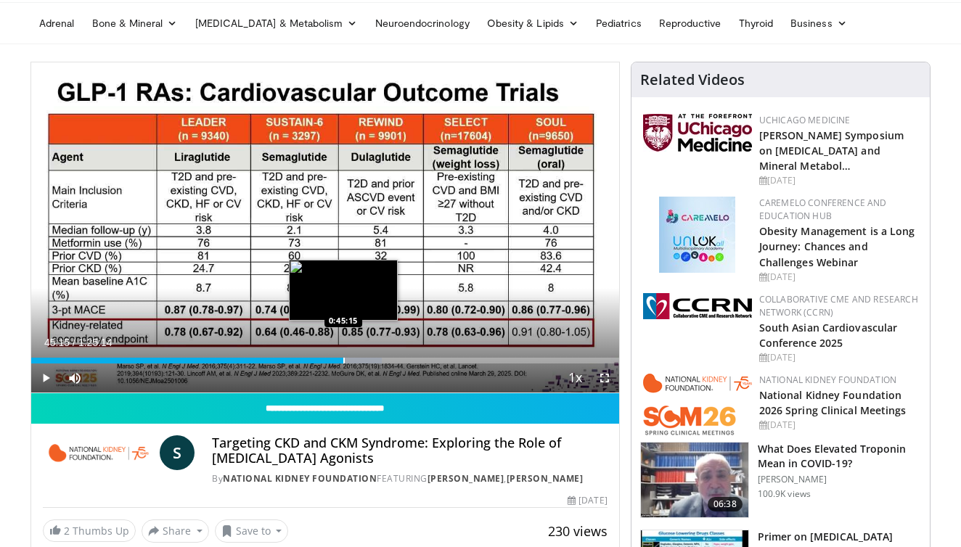
click at [343, 362] on div "Progress Bar" at bounding box center [343, 361] width 1 height 6
click at [350, 362] on div "Progress Bar" at bounding box center [350, 361] width 1 height 6
click at [353, 361] on div "Progress Bar" at bounding box center [353, 361] width 1 height 6
click at [359, 361] on div "Progress Bar" at bounding box center [359, 361] width 1 height 6
click at [366, 363] on div "Progress Bar" at bounding box center [366, 361] width 1 height 6
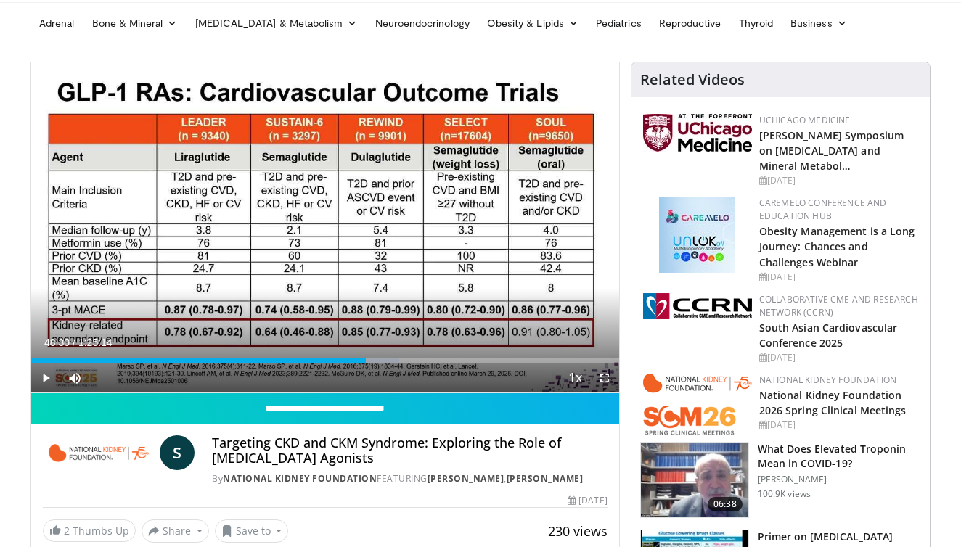
click at [372, 364] on div "Current Time 48:30 / Duration 1:25:14 Play Skip Backward Skip Forward Mute 0% L…" at bounding box center [325, 378] width 588 height 29
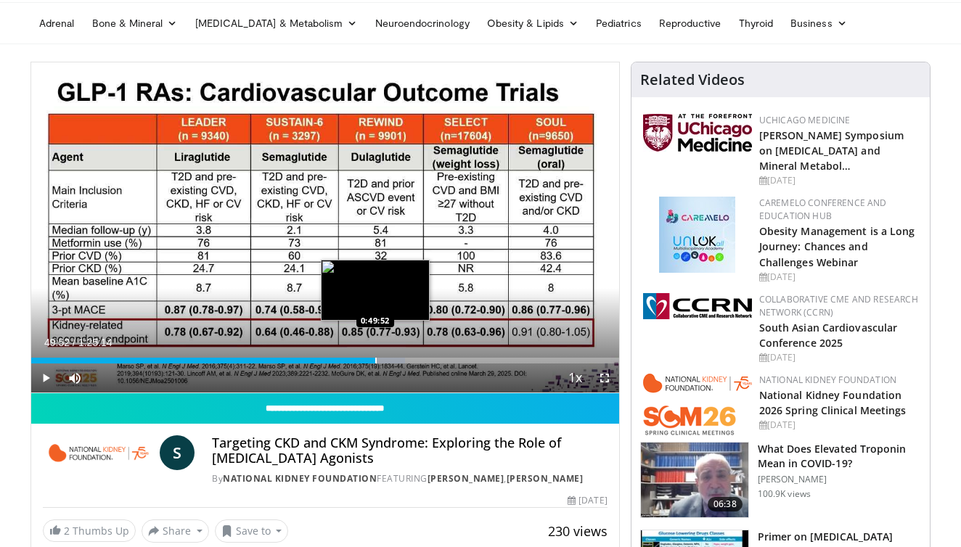
click at [375, 360] on div "Progress Bar" at bounding box center [375, 361] width 1 height 6
click at [385, 360] on div "Progress Bar" at bounding box center [385, 361] width 1 height 6
click at [398, 359] on div "Progress Bar" at bounding box center [398, 361] width 1 height 6
click at [394, 360] on div "Progress Bar" at bounding box center [394, 361] width 1 height 6
